Goal: Book appointment/travel/reservation

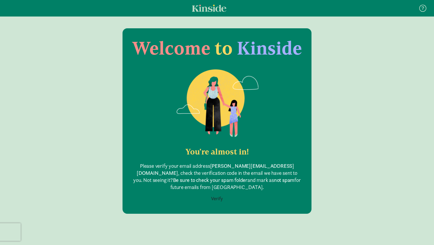
click at [216, 193] on button "Verify" at bounding box center [216, 198] width 19 height 11
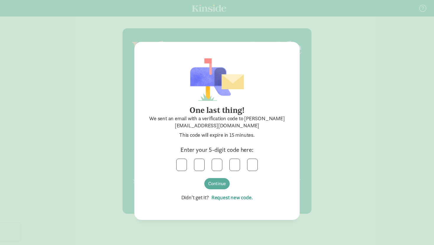
click at [235, 197] on link "Request new code." at bounding box center [231, 197] width 44 height 7
click at [185, 166] on input "text" at bounding box center [182, 165] width 10 height 12
click at [205, 188] on div "3 4 9 8 8 Continue" at bounding box center [217, 174] width 142 height 31
click at [211, 185] on button "Continue" at bounding box center [216, 183] width 25 height 11
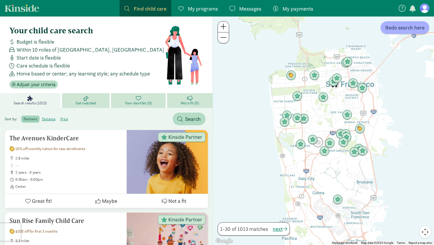
click at [127, 7] on span at bounding box center [126, 8] width 5 height 5
click at [37, 84] on span "Adjust your criteria" at bounding box center [36, 84] width 39 height 7
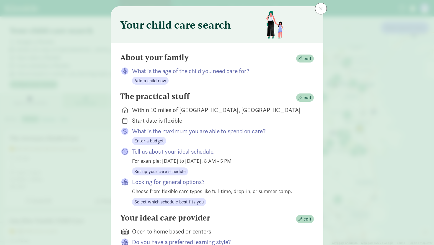
scroll to position [14, 0]
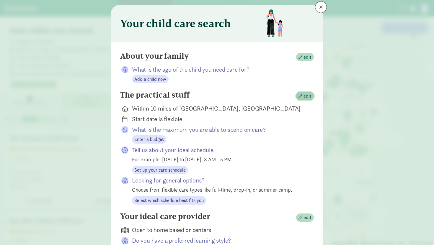
click at [302, 94] on span "edit" at bounding box center [304, 96] width 13 height 7
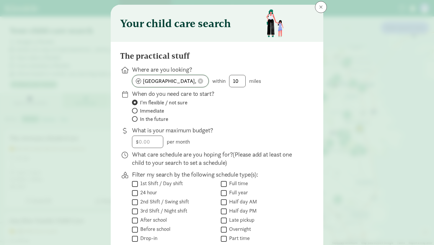
drag, startPoint x: 190, startPoint y: 81, endPoint x: 136, endPoint y: 81, distance: 54.3
click at [136, 81] on input "San Francisco, CA" at bounding box center [170, 81] width 76 height 12
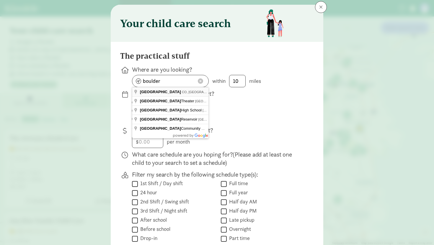
type input "Boulder, CO, USA"
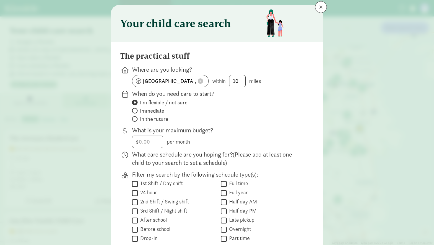
scroll to position [110, 0]
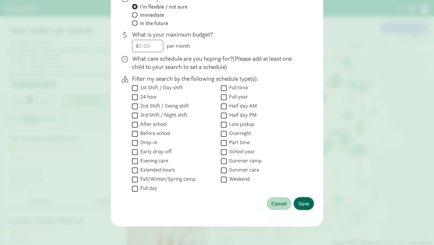
click at [300, 207] on span "Save" at bounding box center [303, 204] width 11 height 8
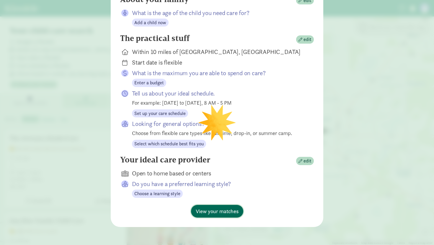
click at [222, 211] on span "View your matches" at bounding box center [217, 212] width 43 height 8
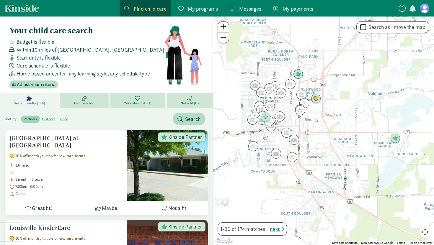
drag, startPoint x: 276, startPoint y: 114, endPoint x: 322, endPoint y: 150, distance: 58.5
click at [322, 150] on div at bounding box center [323, 131] width 221 height 229
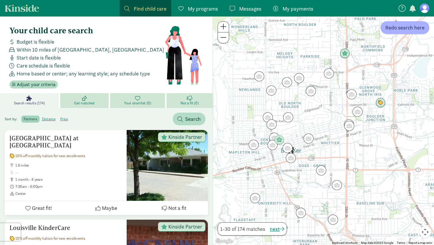
drag, startPoint x: 281, startPoint y: 135, endPoint x: 298, endPoint y: 130, distance: 17.6
click at [298, 130] on div at bounding box center [323, 131] width 221 height 229
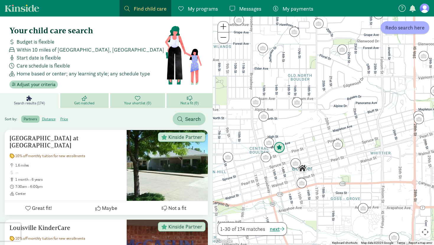
click at [280, 148] on img "Click to see details" at bounding box center [279, 147] width 11 height 11
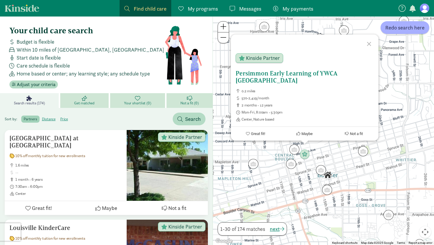
click at [257, 56] on span "Kinside Partner" at bounding box center [263, 57] width 34 height 5
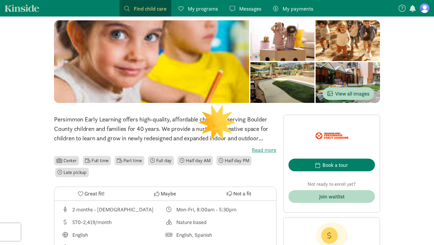
scroll to position [59, 0]
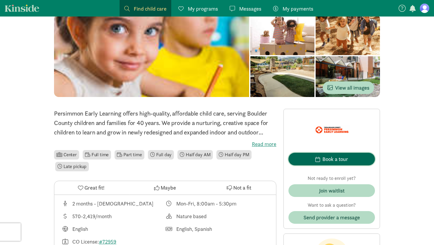
click at [310, 158] on span "Book a tour" at bounding box center [331, 159] width 77 height 8
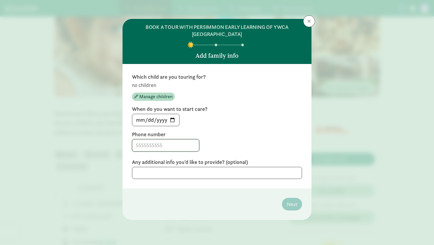
click at [167, 144] on input at bounding box center [165, 146] width 67 height 12
type input "4083915935"
click at [176, 174] on textarea at bounding box center [217, 173] width 170 height 12
type textarea "7 months old"
drag, startPoint x: 138, startPoint y: 87, endPoint x: 147, endPoint y: 87, distance: 8.9
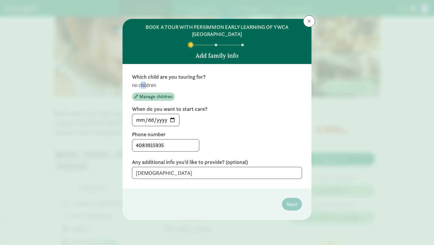
click at [147, 87] on p "no children" at bounding box center [217, 85] width 170 height 7
click at [150, 94] on span "Manage children" at bounding box center [155, 96] width 33 height 7
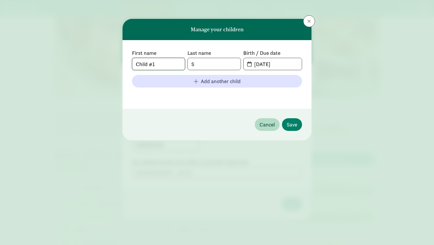
drag, startPoint x: 161, startPoint y: 63, endPoint x: 126, endPoint y: 63, distance: 35.1
click at [126, 63] on div "First name Child #1 Last name S Birth / Due date 09-05-2025 Add another child" at bounding box center [217, 74] width 189 height 69
click at [163, 65] on input "Skylar Stanton" at bounding box center [158, 64] width 53 height 12
type input "Skylar"
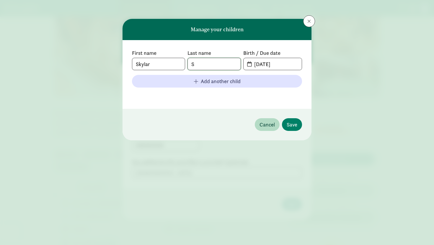
click at [221, 61] on input "S" at bounding box center [214, 64] width 53 height 12
paste input "Stanton"
type input "Stanton"
click at [270, 66] on input "09-05-2025" at bounding box center [276, 64] width 51 height 12
click at [258, 65] on input "09-05-2025" at bounding box center [276, 64] width 51 height 12
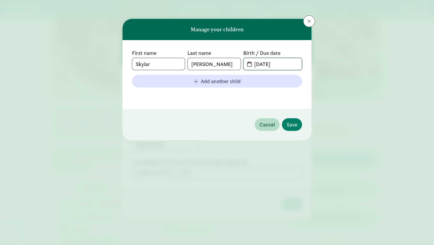
click at [252, 65] on input "09-05-2025" at bounding box center [276, 64] width 51 height 12
click at [249, 65] on span "09-05-2025" at bounding box center [273, 64] width 58 height 12
click at [259, 64] on input "09-05-2025" at bounding box center [276, 64] width 51 height 12
type input "01-25-2025"
click at [293, 124] on span "Save" at bounding box center [292, 125] width 11 height 8
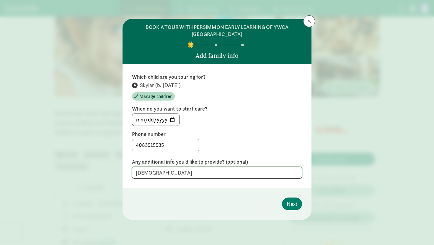
drag, startPoint x: 172, startPoint y: 174, endPoint x: 132, endPoint y: 174, distance: 39.9
click at [132, 174] on div "Which child are you touring for? Skylar (b. January 2025) Manage children When …" at bounding box center [217, 126] width 189 height 124
type textarea "\"
click at [292, 203] on span "Next" at bounding box center [292, 204] width 11 height 8
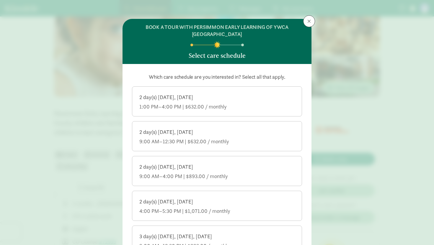
click at [245, 101] on div "2 day(s) Tuesday, Thursday 1:00 PM–4:00 PM | $632.00 / monthly" at bounding box center [216, 102] width 155 height 17
click at [0, 0] on input "2 day(s) Tuesday, Thursday 1:00 PM–4:00 PM | $632.00 / monthly" at bounding box center [0, 0] width 0 height 0
click at [242, 133] on div "2 day(s) Tuesday, Thursday" at bounding box center [216, 132] width 155 height 7
click at [0, 0] on input "2 day(s) Tuesday, Thursday 9:00 AM–12:30 PM | $632.00 / monthly" at bounding box center [0, 0] width 0 height 0
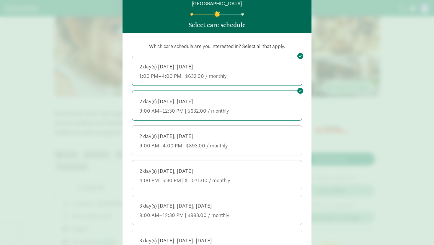
click at [242, 133] on div "2 day(s) Tuesday, Thursday" at bounding box center [216, 136] width 155 height 7
click at [0, 0] on input "2 day(s) Tuesday, Thursday 9:00 AM–4:00 PM | $893.00 / monthly" at bounding box center [0, 0] width 0 height 0
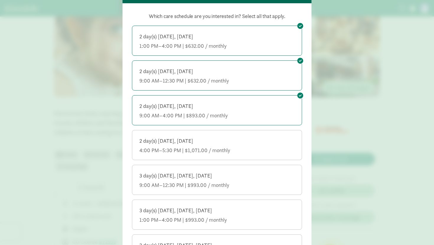
click at [241, 147] on div "2 day(s) Tuesday, Thursday 4:00 PM–5:30 PM | $1,071.00 / monthly" at bounding box center [216, 146] width 155 height 17
click at [0, 0] on input "2 day(s) Tuesday, Thursday 4:00 PM–5:30 PM | $1,071.00 / monthly" at bounding box center [0, 0] width 0 height 0
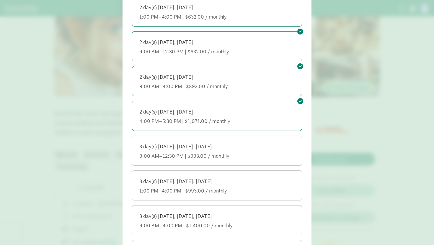
click at [241, 149] on div "3 day(s) Monday, Wednesday, Friday" at bounding box center [216, 146] width 155 height 7
click at [0, 0] on input "3 day(s) Monday, Wednesday, Friday 9:00 AM–12:30 PM | $993.00 / monthly" at bounding box center [0, 0] width 0 height 0
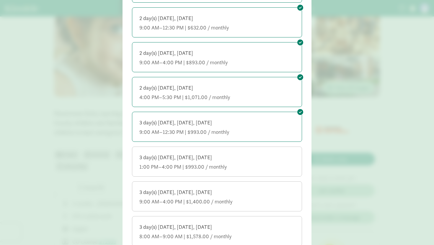
click at [240, 162] on div "3 day(s) Monday, Wednesday, Friday 1:00 PM–4:00 PM | $993.00 / monthly" at bounding box center [216, 162] width 155 height 17
click at [0, 0] on input "3 day(s) Monday, Wednesday, Friday 1:00 PM–4:00 PM | $993.00 / monthly" at bounding box center [0, 0] width 0 height 0
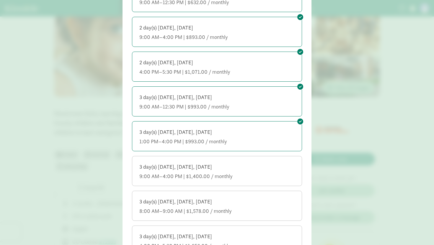
click at [240, 161] on label "3 day(s) Monday, Wednesday, Friday 9:00 AM–4:00 PM | $1,400.00 / monthly" at bounding box center [216, 170] width 169 height 28
click at [0, 0] on input "3 day(s) Monday, Wednesday, Friday 9:00 AM–4:00 PM | $1,400.00 / monthly" at bounding box center [0, 0] width 0 height 0
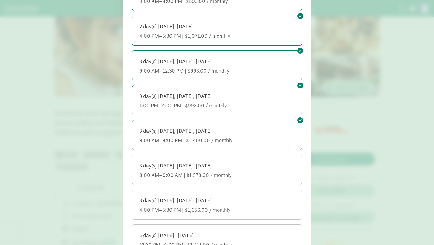
click at [239, 168] on div "3 day(s) Monday, Wednesday, Friday" at bounding box center [216, 165] width 155 height 7
click at [0, 0] on input "3 day(s) Monday, Wednesday, Friday 8:00 AM–9:00 AM | $1,578.00 / monthly" at bounding box center [0, 0] width 0 height 0
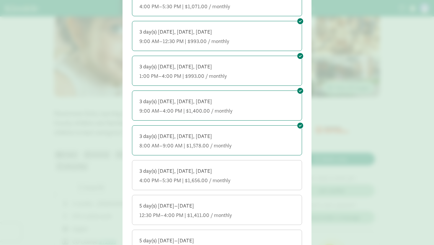
click at [239, 175] on div "3 day(s) Monday, Wednesday, Friday 4:00 PM–5:30 PM | $1,656.00 / monthly" at bounding box center [216, 176] width 155 height 17
click at [0, 0] on input "3 day(s) Monday, Wednesday, Friday 4:00 PM–5:30 PM | $1,656.00 / monthly" at bounding box center [0, 0] width 0 height 0
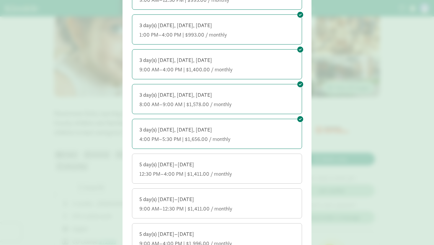
click at [239, 170] on div "5 day(s) Monday–Friday 12:30 PM–4:00 PM | $1,411.00 / monthly" at bounding box center [216, 169] width 155 height 17
click at [0, 0] on input "5 day(s) Monday–Friday 12:30 PM–4:00 PM | $1,411.00 / monthly" at bounding box center [0, 0] width 0 height 0
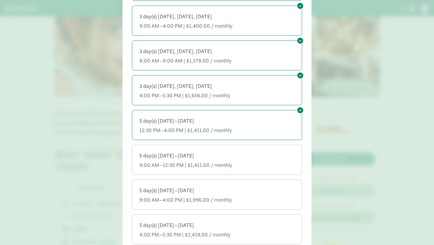
click at [239, 170] on label "5 day(s) Monday–Friday 9:00 AM–12:30 PM | $1,411.00 / monthly" at bounding box center [216, 159] width 169 height 28
click at [0, 0] on input "5 day(s) Monday–Friday 9:00 AM–12:30 PM | $1,411.00 / monthly" at bounding box center [0, 0] width 0 height 0
click at [243, 200] on div "9:00 AM–4:00 PM | $1,996.00 / monthly" at bounding box center [216, 200] width 155 height 7
click at [0, 0] on input "5 day(s) Monday–Friday 9:00 AM–4:00 PM | $1,996.00 / monthly" at bounding box center [0, 0] width 0 height 0
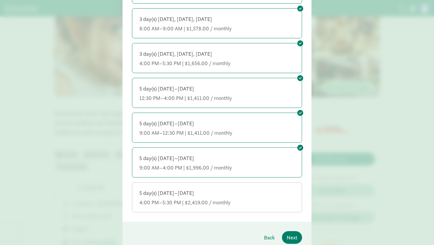
scroll to position [334, 0]
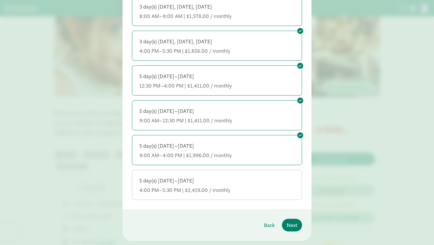
click at [245, 191] on div "4:00 PM–5:30 PM | $2,419.00 / monthly" at bounding box center [216, 190] width 155 height 7
click at [0, 0] on input "5 day(s) Monday–Friday 4:00 PM–5:30 PM | $2,419.00 / monthly" at bounding box center [0, 0] width 0 height 0
click at [290, 227] on span "Next" at bounding box center [292, 225] width 11 height 8
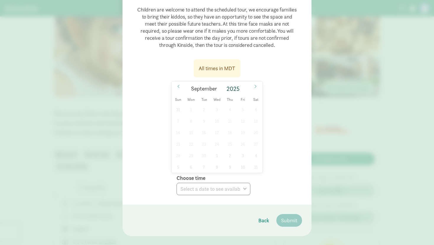
scroll to position [75, 0]
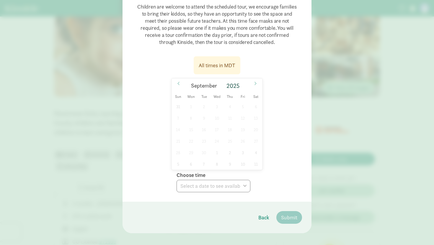
click at [241, 128] on div "31 1 2 3 4 5 6 7 8 9 10 11 12 13 14 15 16 17 18 19 20 21 22 23 24 25 26 27 28 2…" at bounding box center [217, 135] width 91 height 69
click at [245, 151] on div "31 1 2 3 4 5 6 7 8 9 10 11 12 13 14 15 16 17 18 19 20 21 22 23 24 25 26 27 28 2…" at bounding box center [217, 135] width 91 height 69
click at [256, 83] on icon at bounding box center [256, 83] width 4 height 4
click at [178, 86] on span at bounding box center [178, 84] width 9 height 10
click at [256, 85] on icon at bounding box center [256, 83] width 4 height 4
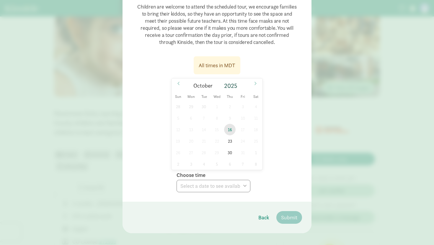
click at [230, 129] on span "16" at bounding box center [230, 130] width 12 height 12
click at [235, 186] on select "Choose time 10:00 AM 10:30 AM" at bounding box center [214, 186] width 74 height 12
select select "2025-10-16T10:00:00.000-06:00"
click at [177, 180] on select "Choose time 10:00 AM 10:30 AM" at bounding box center [214, 186] width 74 height 12
click at [283, 215] on span "Submit" at bounding box center [289, 218] width 16 height 8
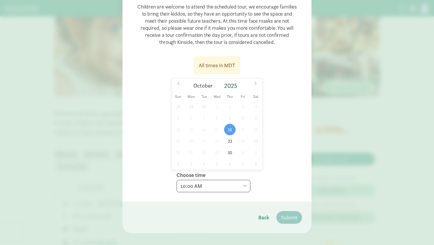
scroll to position [0, 0]
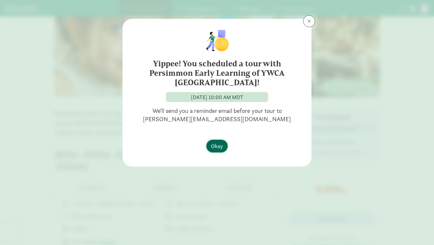
click at [221, 146] on span "Okay" at bounding box center [217, 146] width 12 height 8
